Goal: Information Seeking & Learning: Learn about a topic

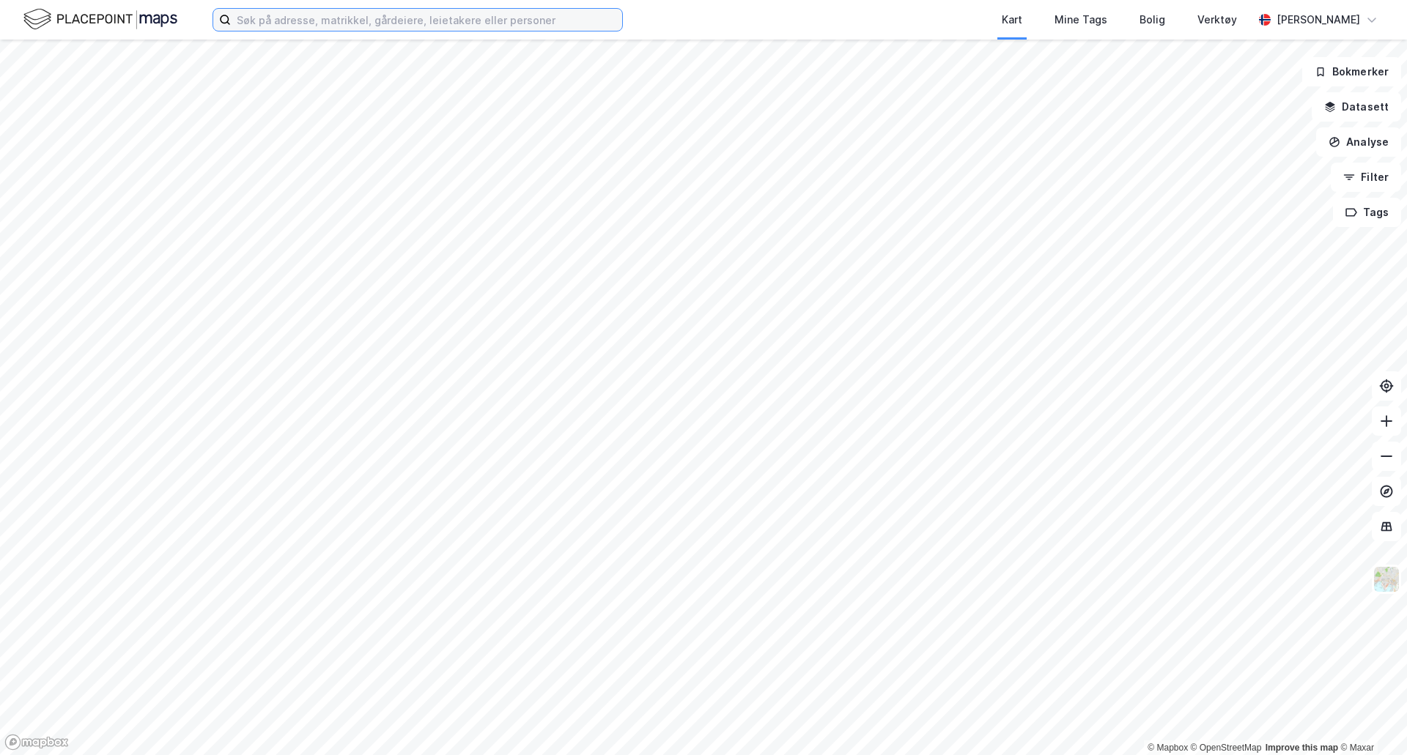
click at [251, 21] on input at bounding box center [426, 20] width 391 height 22
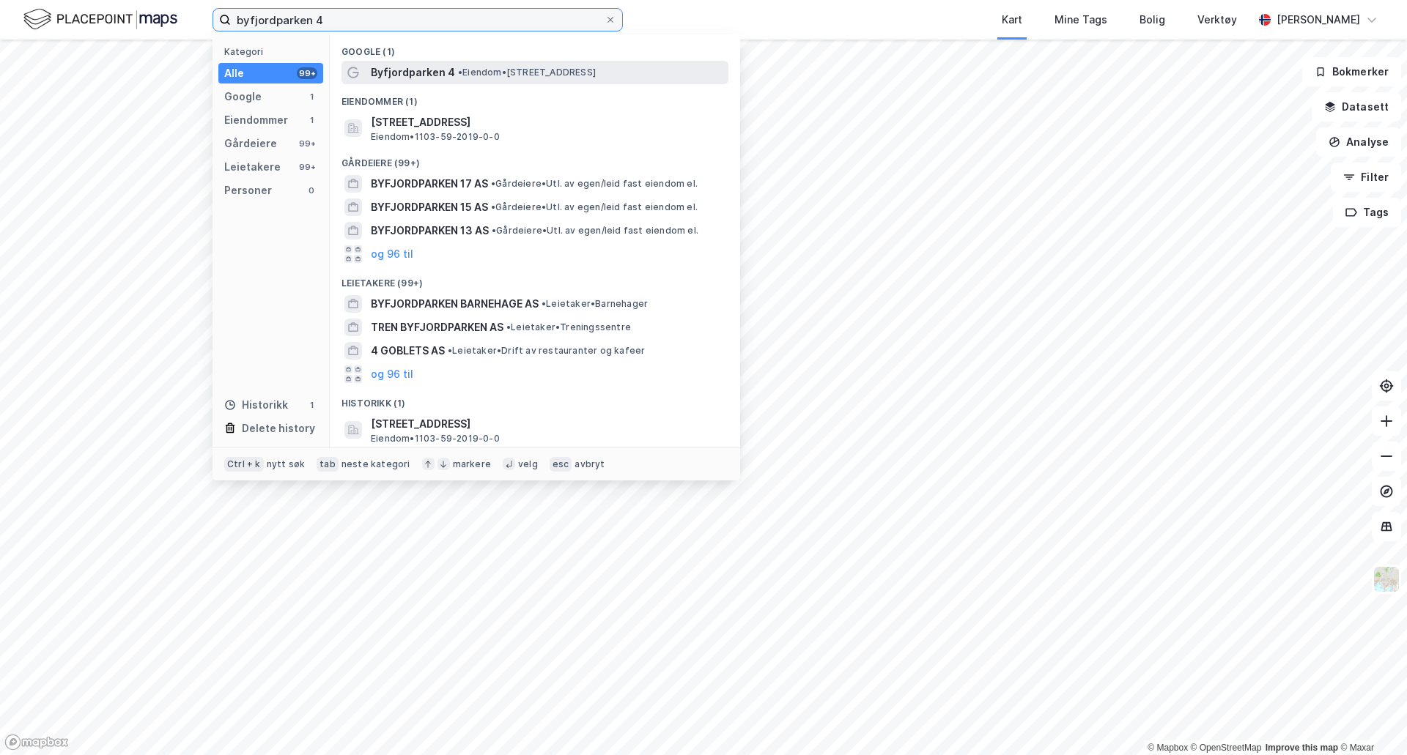
type input "byfjordparken 4"
click at [420, 66] on span "Byfjordparken 4" at bounding box center [413, 73] width 84 height 18
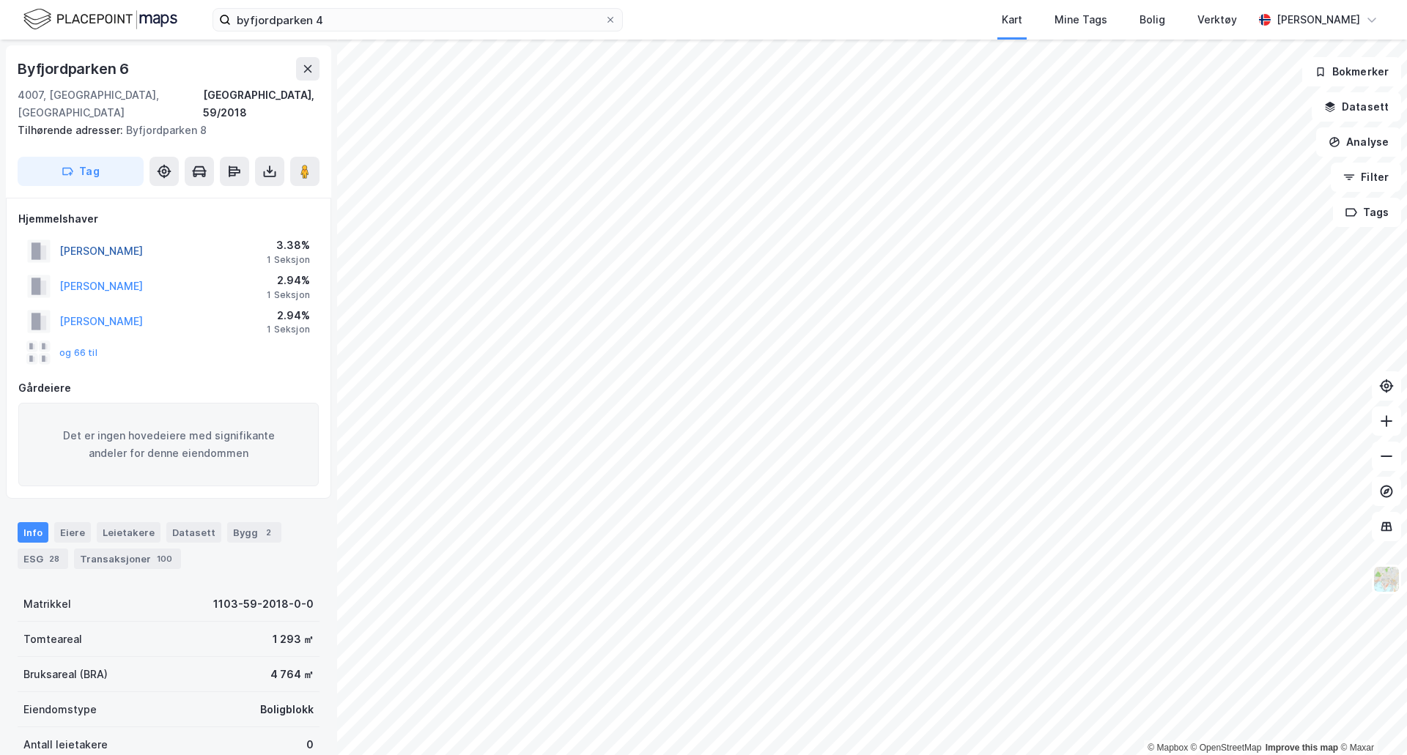
click at [0, 0] on button "[PERSON_NAME]" at bounding box center [0, 0] width 0 height 0
